Goal: Task Accomplishment & Management: Complete application form

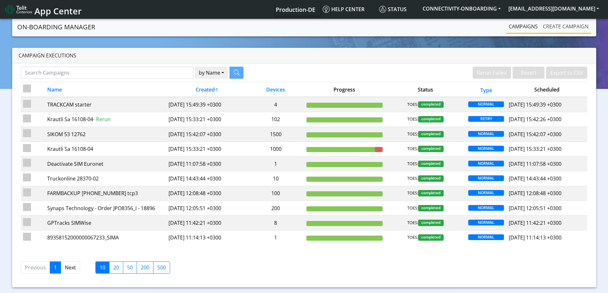
click at [552, 28] on link "Create campaign" at bounding box center [565, 26] width 51 height 13
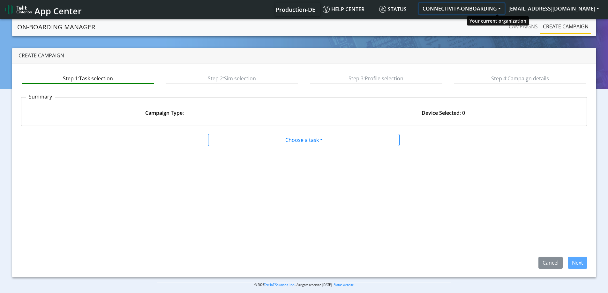
click at [504, 10] on button "CONNECTIVITY-ONBOARDING" at bounding box center [462, 8] width 86 height 11
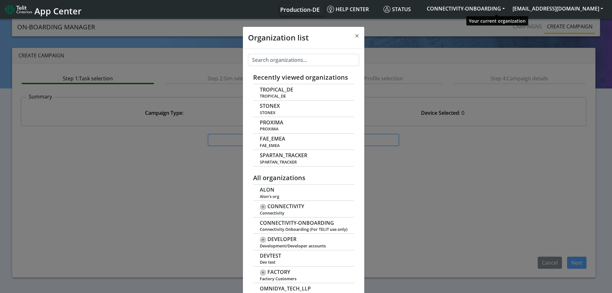
scroll to position [2, 0]
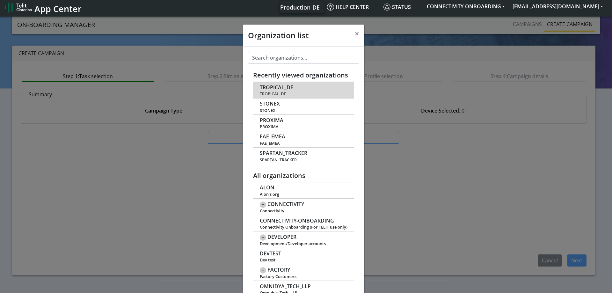
click at [295, 86] on td "TROPICAL_DE TROPICAL_DE" at bounding box center [303, 90] width 101 height 16
click at [276, 88] on span "TROPICAL_DE" at bounding box center [276, 88] width 33 height 6
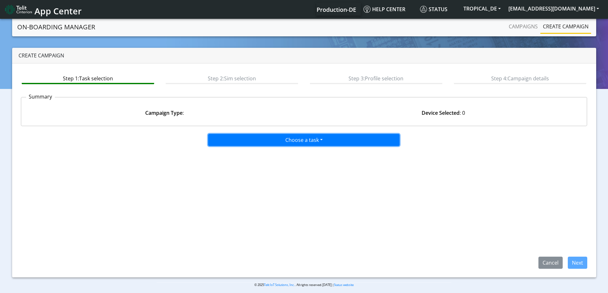
click at [276, 144] on button "Choose a task" at bounding box center [303, 140] width 191 height 12
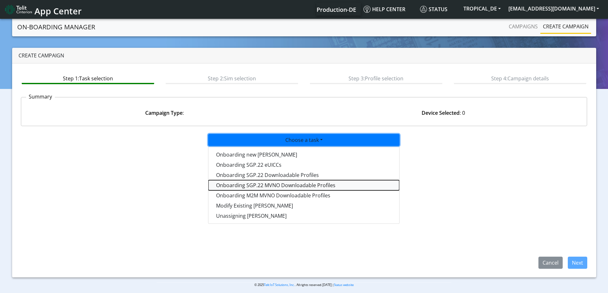
click at [271, 187] on tasksgp22mvnoprofile-dropdown "Onboarding SGP.22 MVNO Downloadable Profiles" at bounding box center [303, 185] width 191 height 10
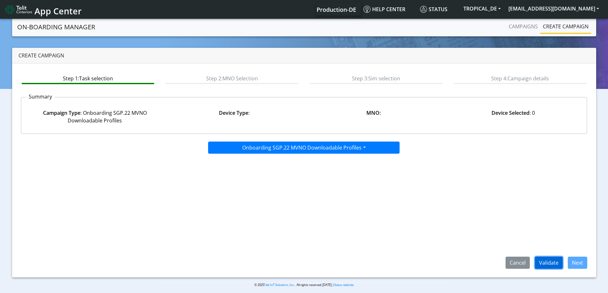
click at [551, 259] on button "Validate" at bounding box center [549, 263] width 28 height 12
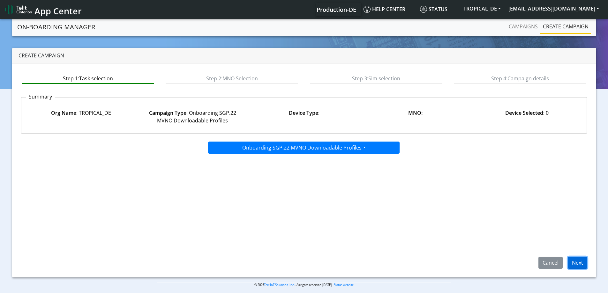
click at [584, 263] on button "Next" at bounding box center [576, 263] width 19 height 12
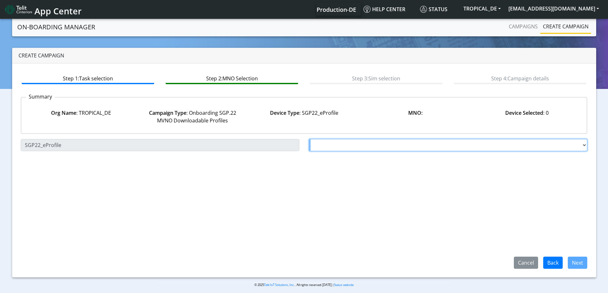
click at [380, 147] on select "Choose a MNO FutureProfile AT&T Wireless TELIT AT&T IOT GW Server NLT-Brazil AT…" at bounding box center [448, 145] width 278 height 12
select select "1.3.5.6.8"
click at [309, 139] on select "Choose a MNO FutureProfile AT&T Wireless TELIT AT&T IOT GW Server NLT-Brazil AT…" at bounding box center [448, 145] width 278 height 12
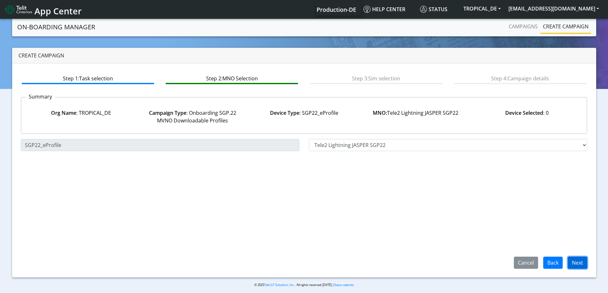
click at [582, 261] on button "Next" at bounding box center [576, 263] width 19 height 12
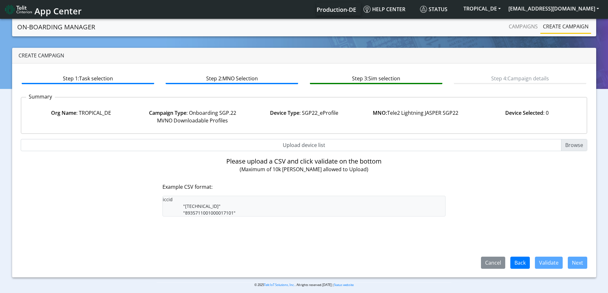
click at [263, 182] on div "Please upload a CSV and click validate on the bottom (Maximum of 10k SIMs allow…" at bounding box center [303, 187] width 283 height 59
click at [570, 145] on input "Upload device list" at bounding box center [304, 145] width 567 height 12
type input "C:\fakepath\89462008025000000021 onboard.csv"
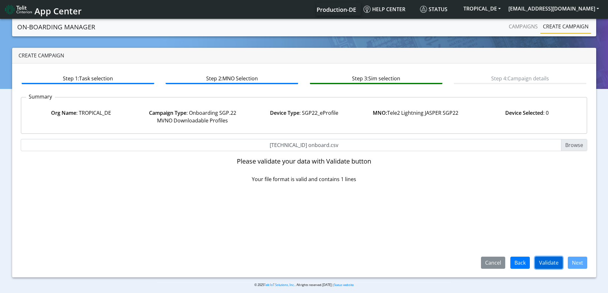
click at [546, 265] on button "Validate" at bounding box center [549, 263] width 28 height 12
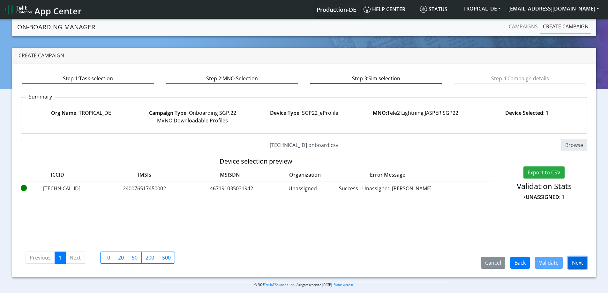
click at [575, 262] on button "Next" at bounding box center [576, 263] width 19 height 12
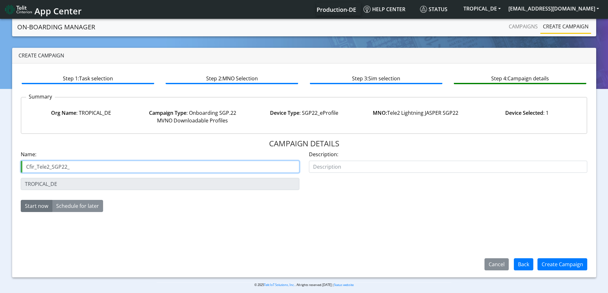
click at [77, 171] on input "Cfir_Tele2_SGP22_" at bounding box center [160, 167] width 278 height 12
paste input "89462008025000000021"
type input "Cfir_Tele2_SGP22_89462008025000000021"
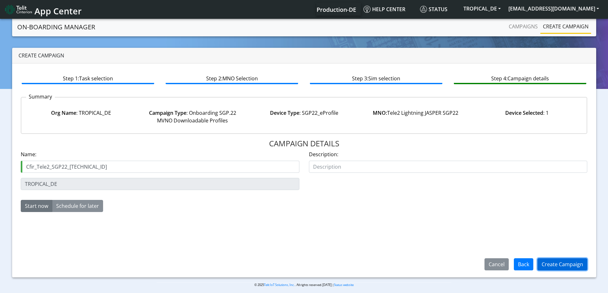
click at [567, 261] on button "Create Campaign" at bounding box center [562, 264] width 50 height 12
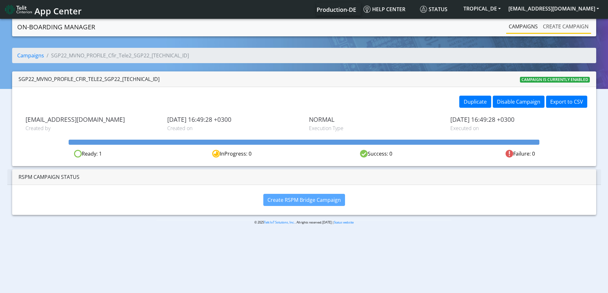
click at [567, 23] on link "Create campaign" at bounding box center [565, 26] width 51 height 13
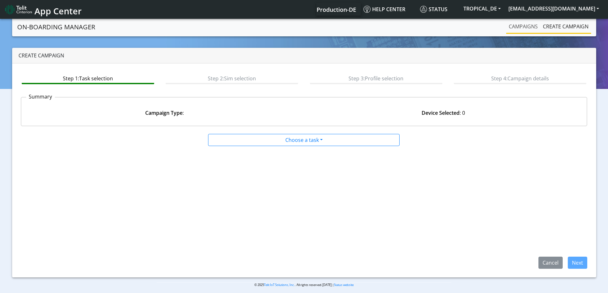
click at [529, 26] on link "Campaigns" at bounding box center [523, 26] width 34 height 13
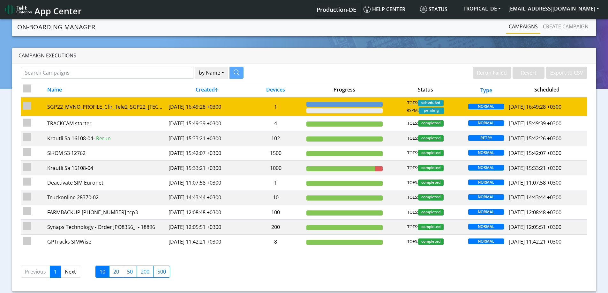
click at [321, 107] on div at bounding box center [344, 104] width 76 height 5
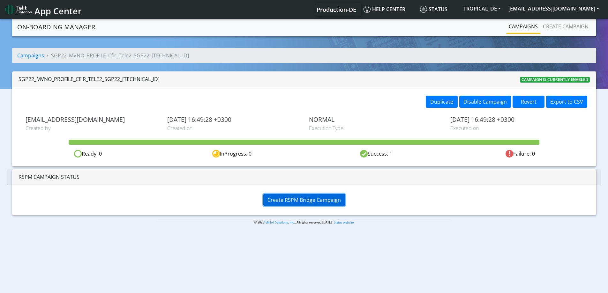
click at [291, 198] on span "Create RSPM Bridge Campaign" at bounding box center [303, 199] width 73 height 7
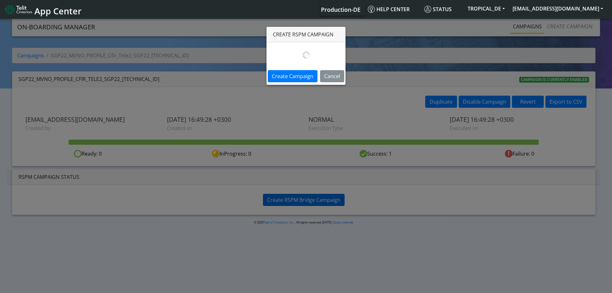
select select
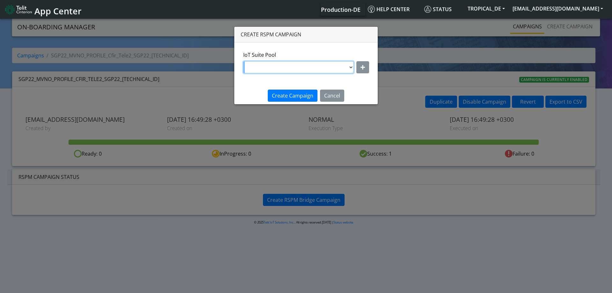
click at [352, 68] on select "DNLD_MVNO-nxt23.net-Cfir_ATT_SGP22" at bounding box center [298, 67] width 111 height 12
click at [359, 67] on button "button" at bounding box center [363, 67] width 13 height 12
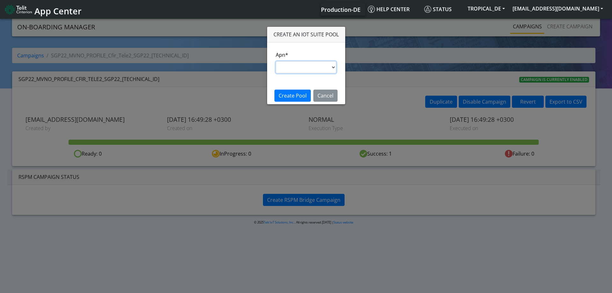
click at [337, 65] on select "nxt17.ue s.test nxt17.net nxt20.net nxt20b.net nxt20c.net nxt20p.net nxt20v.net…" at bounding box center [306, 67] width 61 height 12
select select "41bc5ce0-bad7-11ea-a60a-001f6fe892bc"
click at [276, 61] on select "nxt17.ue s.test nxt17.net nxt20.net nxt20b.net nxt20c.net nxt20p.net nxt20v.net…" at bounding box center [306, 67] width 61 height 12
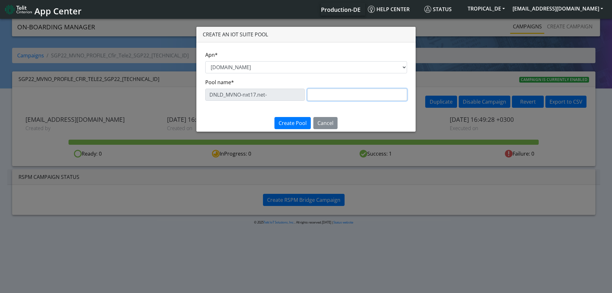
click at [330, 96] on input "text" at bounding box center [357, 95] width 100 height 12
type input "Cfir_T2"
click at [294, 123] on span "Create Pool" at bounding box center [293, 123] width 28 height 7
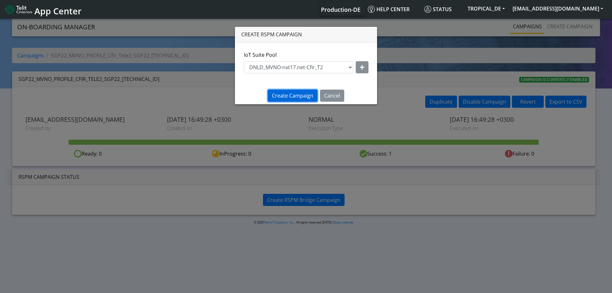
click at [302, 93] on span "Create Campaign" at bounding box center [292, 95] width 41 height 7
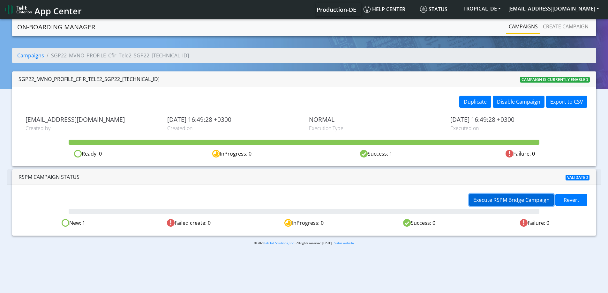
click at [516, 199] on span "Execute RSPM Bridge Campaign" at bounding box center [511, 199] width 76 height 7
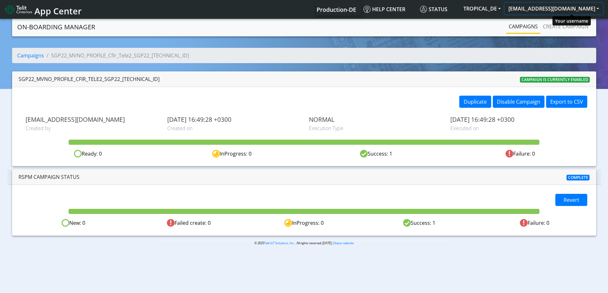
click at [558, 6] on button "[EMAIL_ADDRESS][DOMAIN_NAME]" at bounding box center [553, 8] width 98 height 11
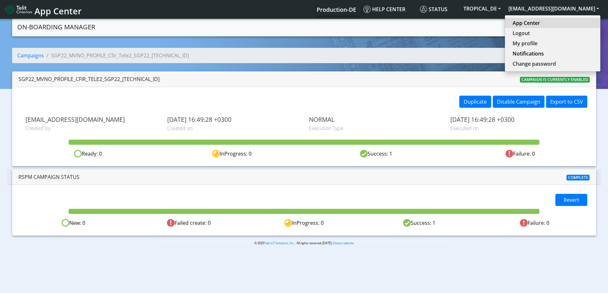
click at [555, 22] on link "App Center" at bounding box center [552, 23] width 80 height 8
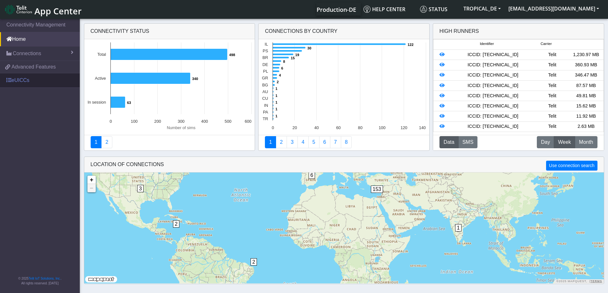
click at [19, 79] on link "eUICCs" at bounding box center [40, 80] width 80 height 14
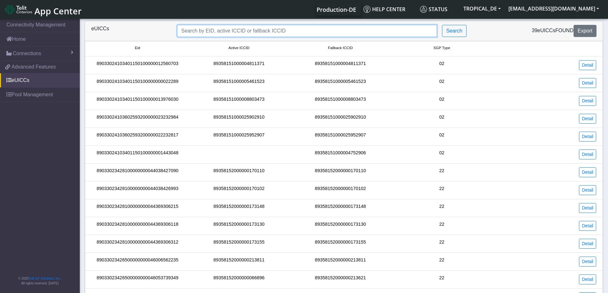
click at [217, 33] on input "Search..." at bounding box center [307, 31] width 260 height 12
paste input "89033023426500000000046050535827"
type input "89033023426500000000046050535827"
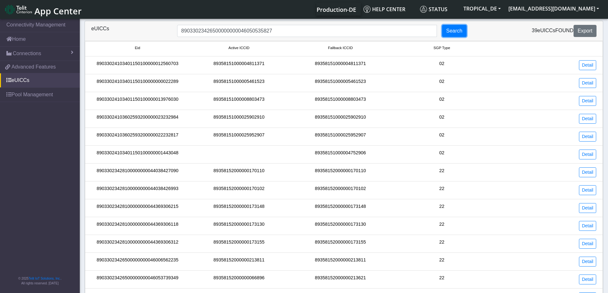
click at [452, 33] on button "Search" at bounding box center [454, 31] width 25 height 12
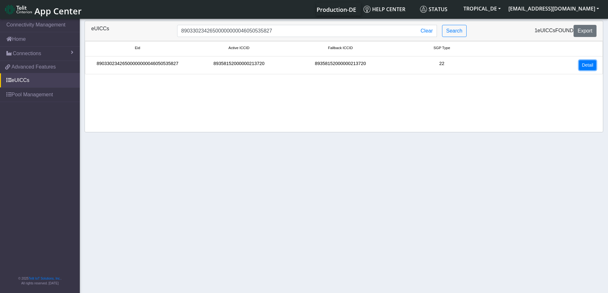
click at [588, 67] on link "Detail" at bounding box center [587, 65] width 17 height 10
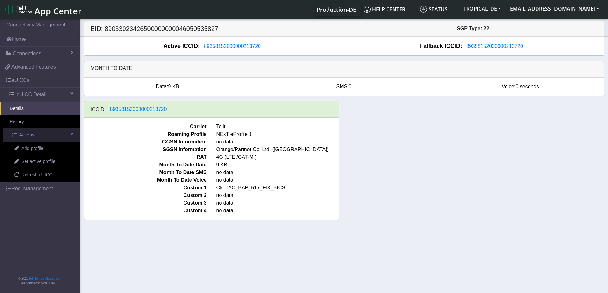
click at [38, 134] on link "Actions" at bounding box center [41, 135] width 77 height 13
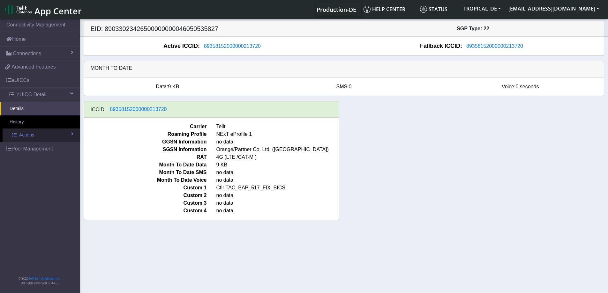
click at [38, 134] on link "Actions" at bounding box center [41, 135] width 77 height 13
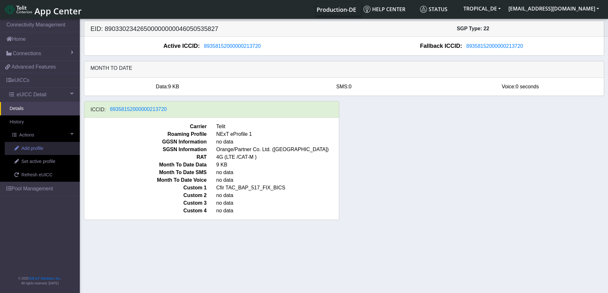
click at [39, 147] on span "Add profile" at bounding box center [32, 148] width 22 height 7
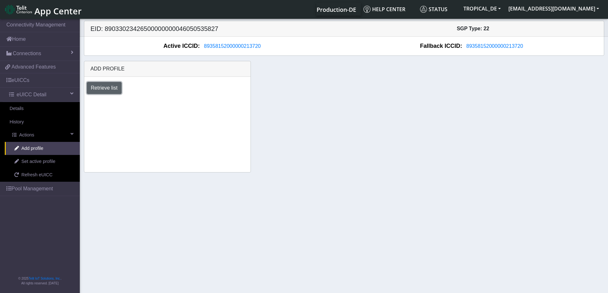
click at [111, 86] on button "Retrieve list" at bounding box center [104, 88] width 35 height 12
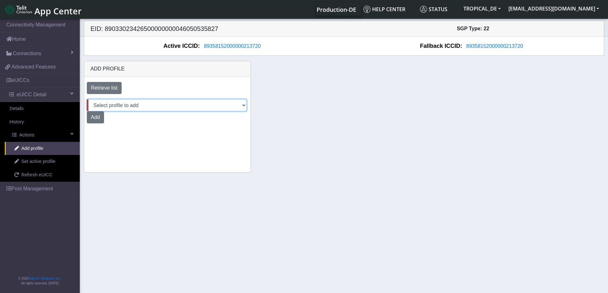
click at [129, 107] on select "Select profile to add OTHER-nxt17.net_Tele2_Native_George OTHER-nxt23.net-Cfir-…" at bounding box center [167, 105] width 160 height 12
select select "bdff0331-051b-4852-9de1-4b54f0490131"
click at [87, 99] on select "Select profile to add OTHER-nxt17.net_Tele2_Native_George OTHER-nxt23.net-Cfir-…" at bounding box center [167, 105] width 160 height 12
click at [98, 116] on button "Add" at bounding box center [95, 117] width 17 height 12
